Goal: Task Accomplishment & Management: Use online tool/utility

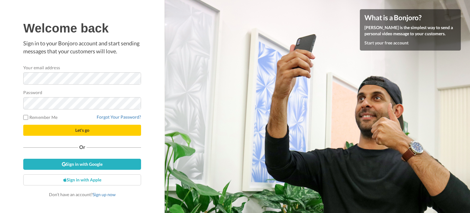
click at [101, 77] on div "Your email address" at bounding box center [82, 74] width 118 height 20
click at [77, 130] on span "Let's go" at bounding box center [82, 129] width 14 height 5
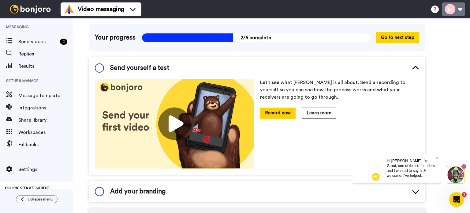
click at [459, 12] on button at bounding box center [453, 8] width 23 height 13
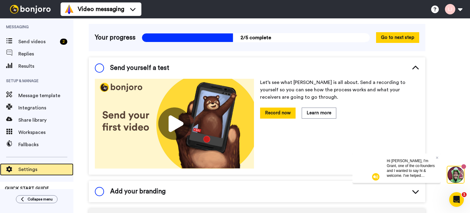
click at [42, 168] on span "Settings" at bounding box center [45, 169] width 55 height 7
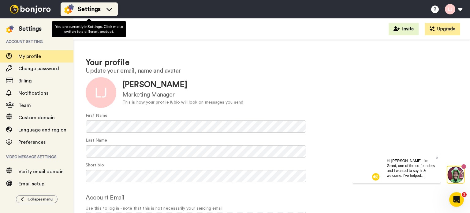
click at [103, 12] on div "Settings" at bounding box center [89, 9] width 50 height 10
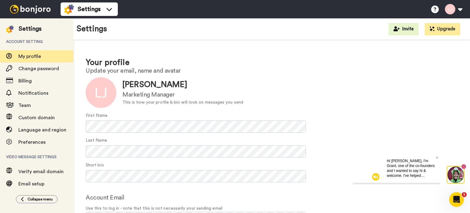
click at [331, 79] on div "Update Lily Jordan Marketing Manager This is how your profile & bio will look o…" at bounding box center [272, 92] width 372 height 31
click at [23, 8] on img at bounding box center [30, 9] width 46 height 9
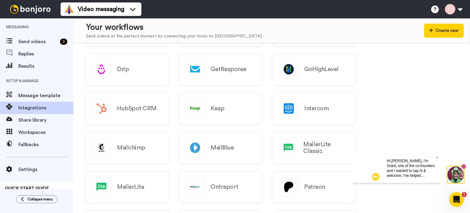
scroll to position [228, 0]
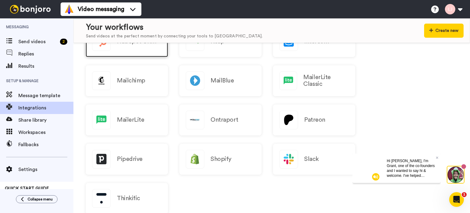
click at [127, 56] on div "HubSpot CRM" at bounding box center [127, 41] width 82 height 31
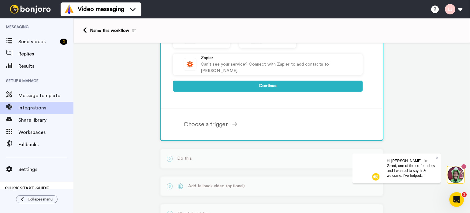
scroll to position [249, 0]
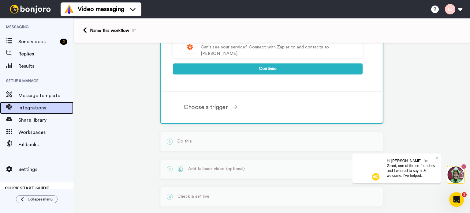
click at [38, 108] on span "Integrations" at bounding box center [45, 107] width 55 height 7
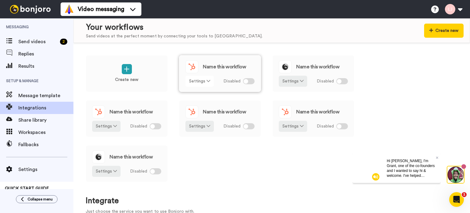
click at [203, 79] on button "Settings" at bounding box center [200, 81] width 28 height 11
click at [197, 92] on span "Edit" at bounding box center [195, 93] width 8 height 5
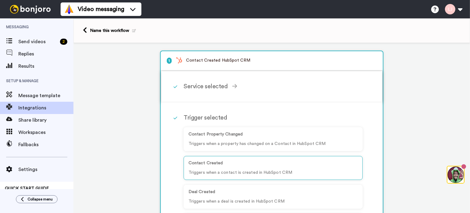
click at [208, 80] on div "Service selected ActiveCampaign AWeber Bonjoro ConvertKit Drip GetResponse GoHi…" at bounding box center [280, 86] width 193 height 18
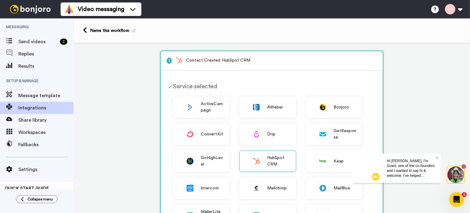
click at [207, 88] on div "Service selected" at bounding box center [268, 86] width 190 height 9
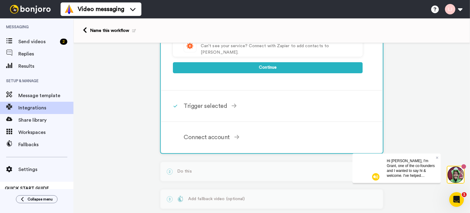
scroll to position [251, 0]
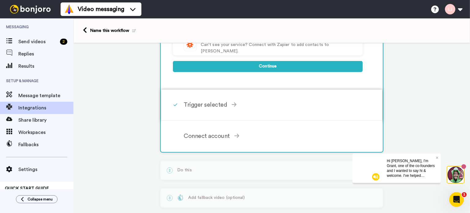
click at [218, 106] on div "Trigger selected" at bounding box center [273, 104] width 179 height 9
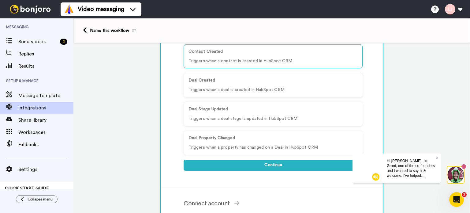
scroll to position [118, 0]
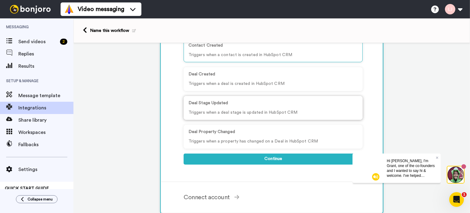
click at [317, 107] on div "Deal Stage Updated Triggers when a deal stage is updated in HubSpot CRM" at bounding box center [273, 108] width 179 height 24
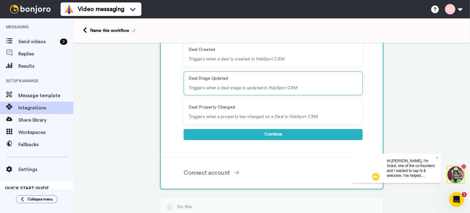
scroll to position [151, 0]
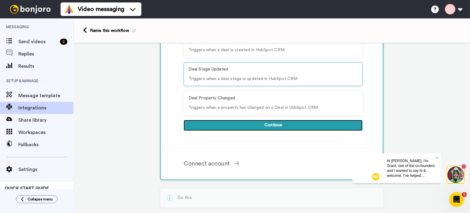
click at [312, 126] on button "Continue" at bounding box center [273, 125] width 179 height 11
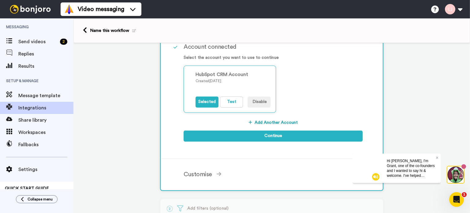
scroll to position [104, 0]
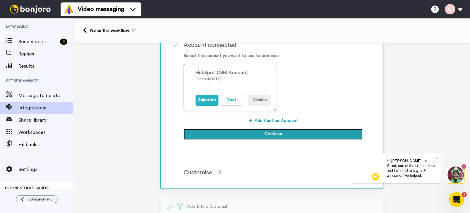
click at [227, 133] on button "Continue" at bounding box center [273, 134] width 179 height 11
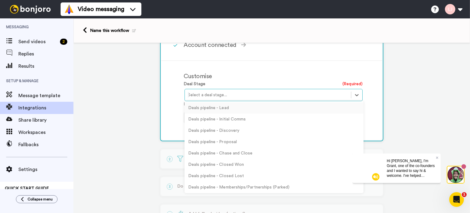
click at [244, 96] on div at bounding box center [268, 94] width 160 height 7
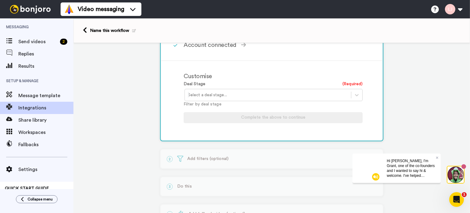
click at [420, 90] on div "1 Deal Stage Updated HubSpot CRM Service selected ActiveCampaign AWeber Bonjoro…" at bounding box center [271, 103] width 397 height 328
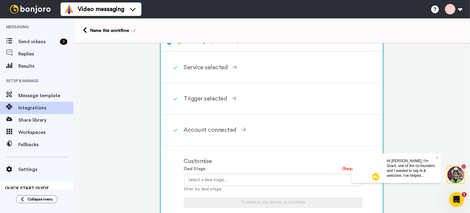
scroll to position [0, 0]
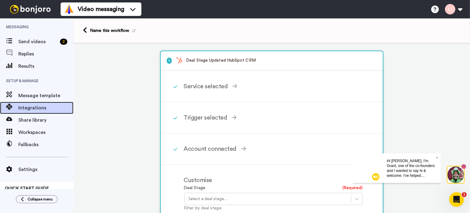
click at [40, 104] on span "Integrations" at bounding box center [45, 107] width 55 height 7
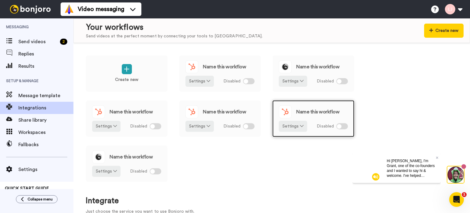
click at [295, 132] on div "Name this workflow Settings Disabled" at bounding box center [314, 118] width 82 height 37
click at [239, 188] on div "Create new Name this workflow Settings Disabled Name this workflow Settings Dis…" at bounding box center [272, 122] width 372 height 135
click at [396, 70] on div "Create new Name this workflow Settings Disabled Name this workflow Settings Dis…" at bounding box center [272, 122] width 372 height 135
click at [420, 110] on div "Create new Name this workflow Settings Disabled Name this workflow Settings Dis…" at bounding box center [272, 122] width 372 height 135
